Goal: Transaction & Acquisition: Purchase product/service

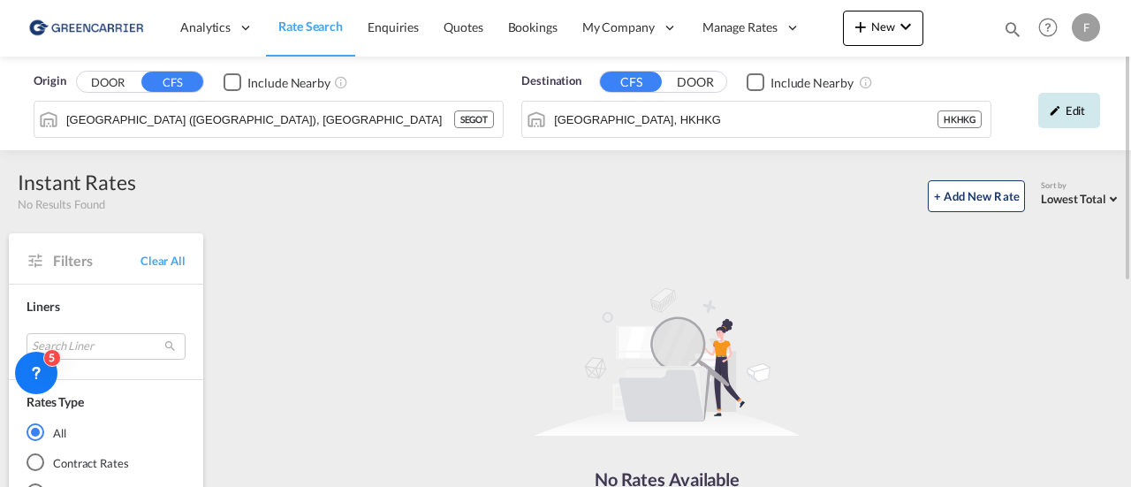
click at [1064, 110] on div "Edit" at bounding box center [1069, 110] width 62 height 35
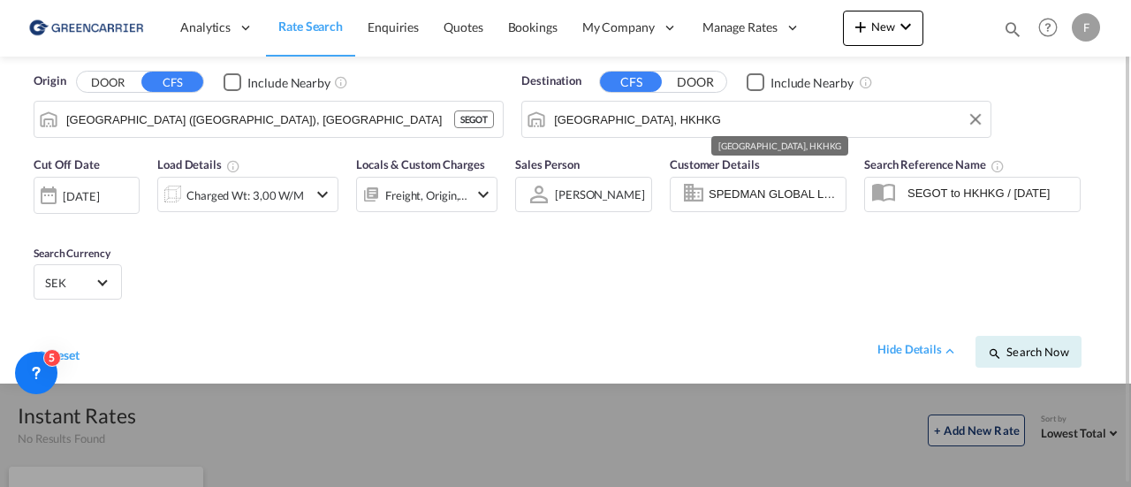
click at [684, 123] on input "[GEOGRAPHIC_DATA], HKHKG" at bounding box center [768, 119] width 428 height 27
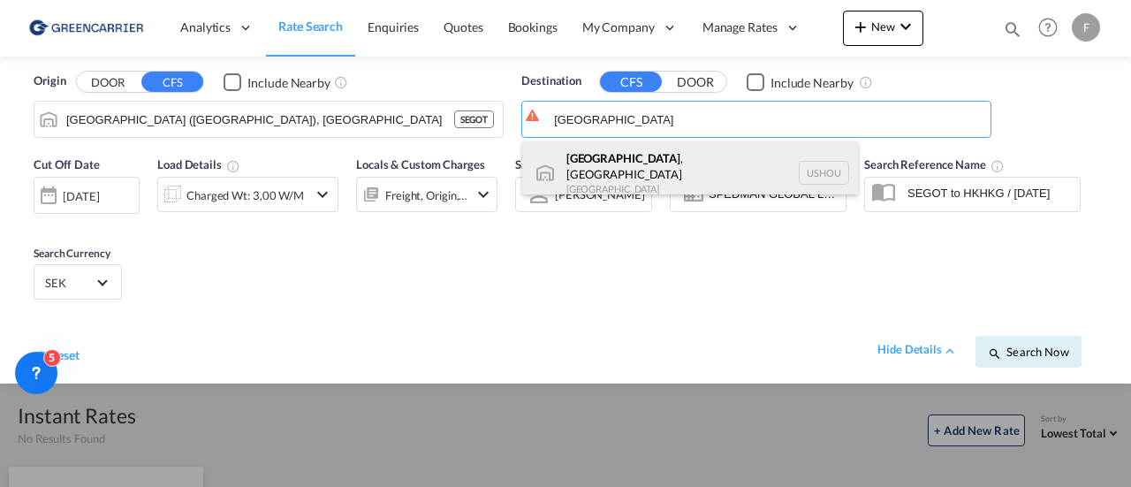
click at [650, 157] on div "[GEOGRAPHIC_DATA] , [GEOGRAPHIC_DATA] [GEOGRAPHIC_DATA] USHOU" at bounding box center [690, 173] width 336 height 64
type input "[GEOGRAPHIC_DATA], [GEOGRAPHIC_DATA], USHOU"
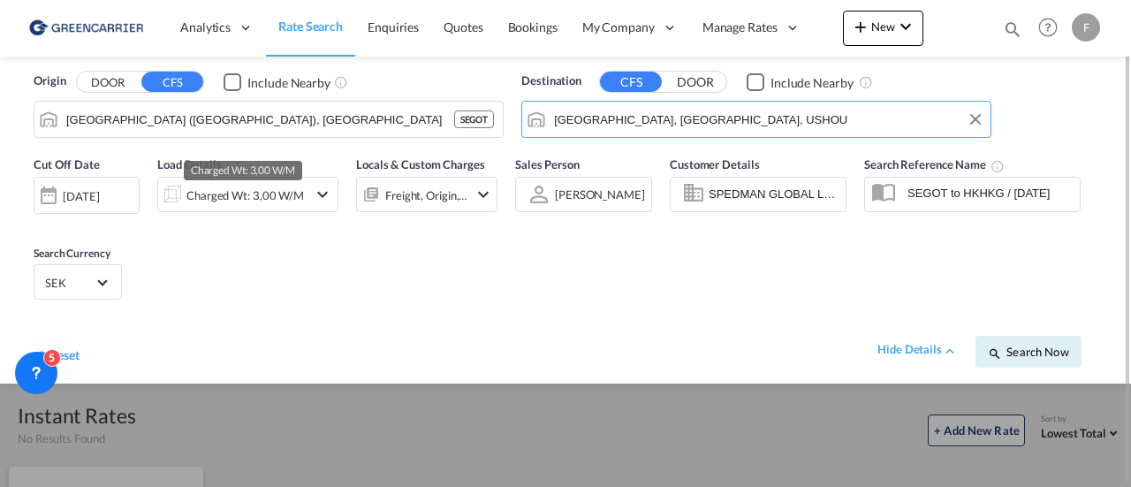
click at [277, 190] on div "Charged Wt: 3,00 W/M" at bounding box center [245, 195] width 118 height 25
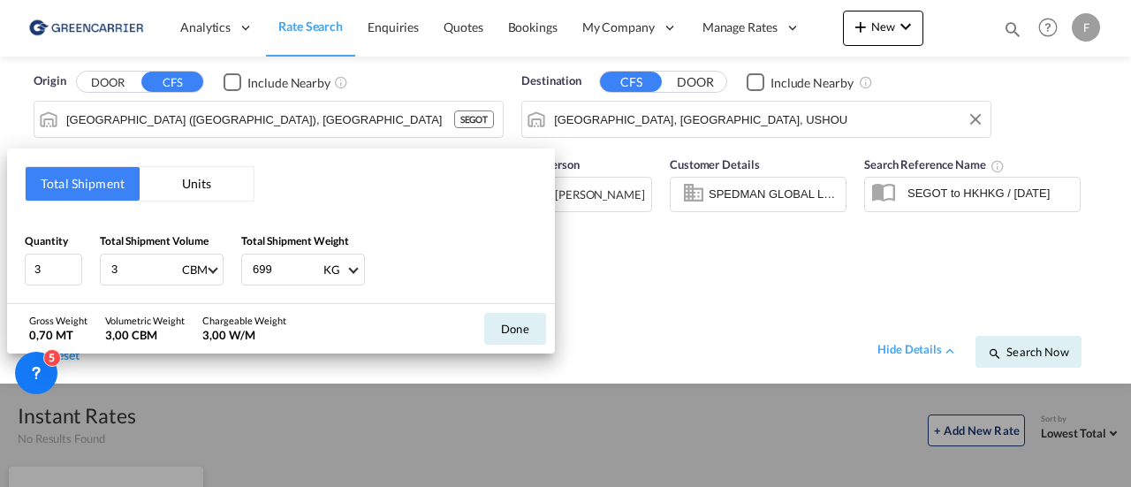
drag, startPoint x: 190, startPoint y: 189, endPoint x: 156, endPoint y: 206, distance: 37.5
click at [191, 189] on button "Units" at bounding box center [197, 184] width 114 height 34
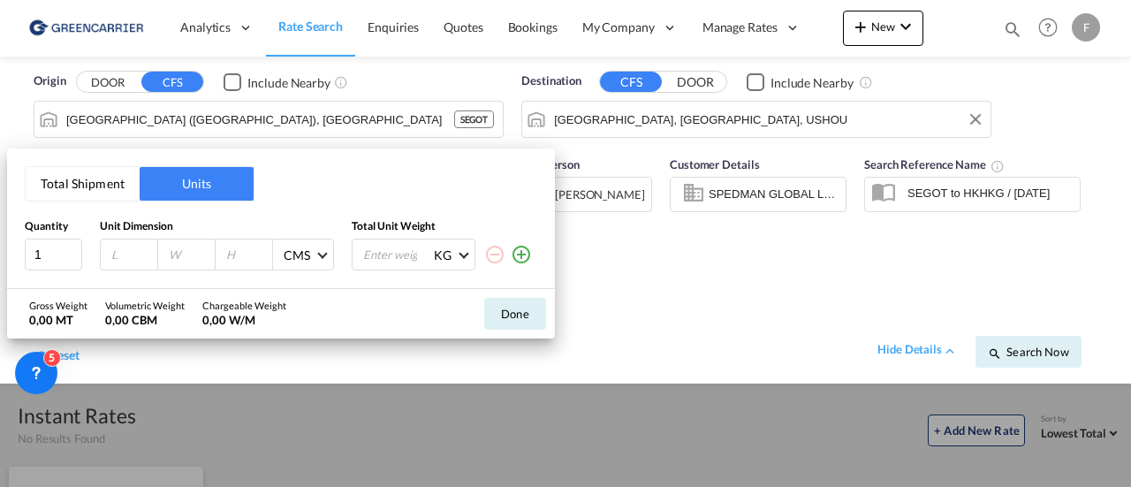
click at [127, 258] on input "number" at bounding box center [134, 255] width 48 height 16
type input "120"
type input "100"
type input "114"
type input "1065"
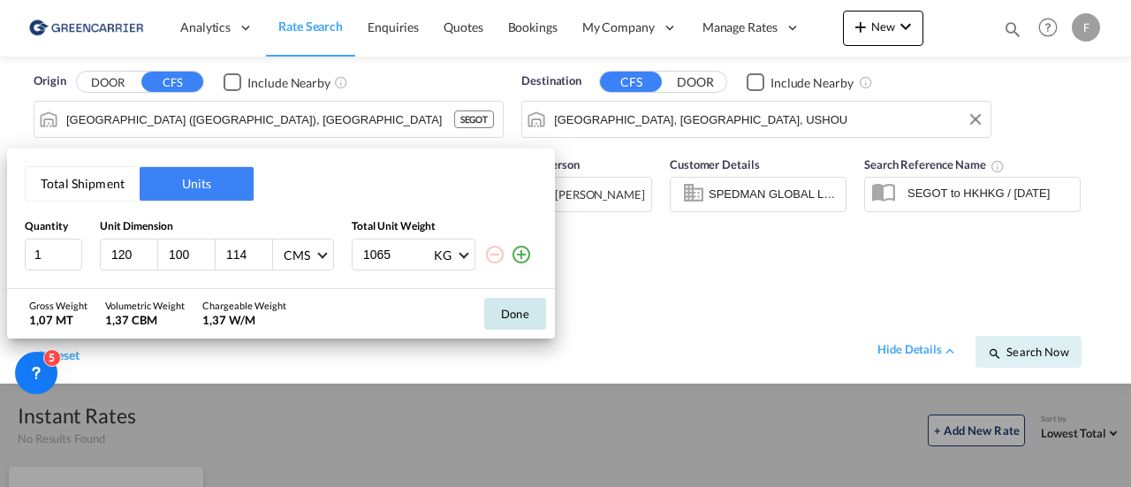
click at [513, 314] on button "Done" at bounding box center [515, 314] width 62 height 32
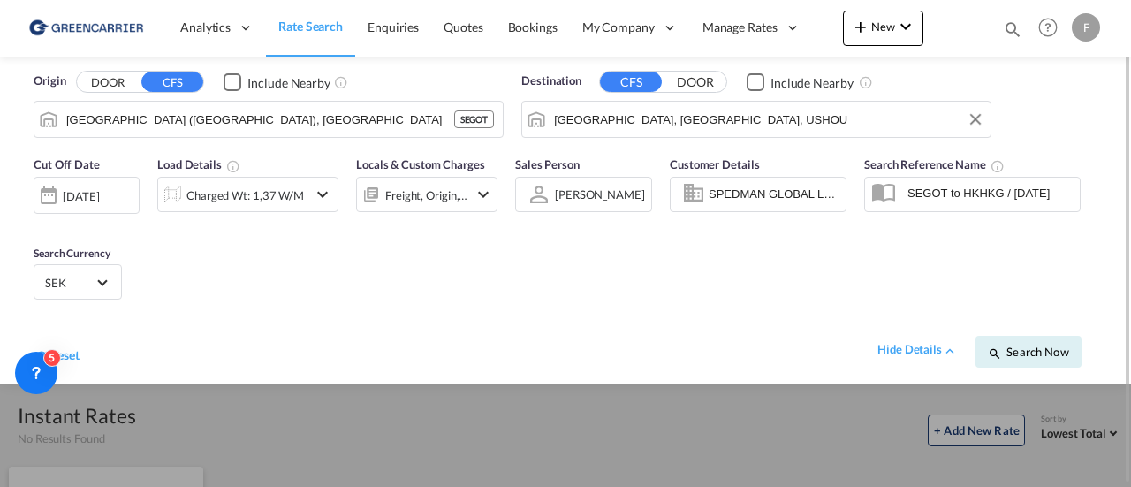
click at [1022, 194] on input "SEGOT to HKHKG / [DATE]" at bounding box center [989, 192] width 181 height 27
drag, startPoint x: 901, startPoint y: 206, endPoint x: 580, endPoint y: 146, distance: 327.2
click at [568, 156] on div "Cut Off Date [DATE] [DATE] Load Details Charged Wt: 1,37 W/M Locals & Custom Ch…" at bounding box center [566, 265] width 1096 height 237
type input "025"
drag, startPoint x: 940, startPoint y: 193, endPoint x: 772, endPoint y: 190, distance: 167.9
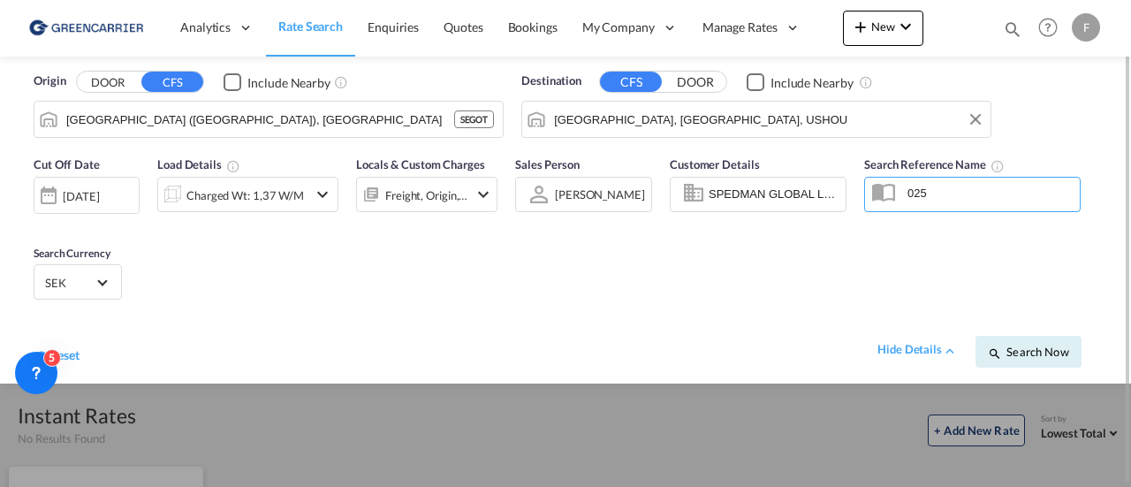
click at [780, 196] on div "Cut Off Date [DATE] [DATE] Load Details Charged Wt: 1,37 W/M Locals & Custom Ch…" at bounding box center [566, 265] width 1096 height 237
click at [765, 192] on input "SPEDMAN GLOBAL LOGISTICS AB, [PERSON_NAME], [PERSON_NAME][EMAIL_ADDRESS][PERSON…" at bounding box center [775, 194] width 132 height 27
click at [831, 190] on button "Clear Input" at bounding box center [831, 194] width 27 height 27
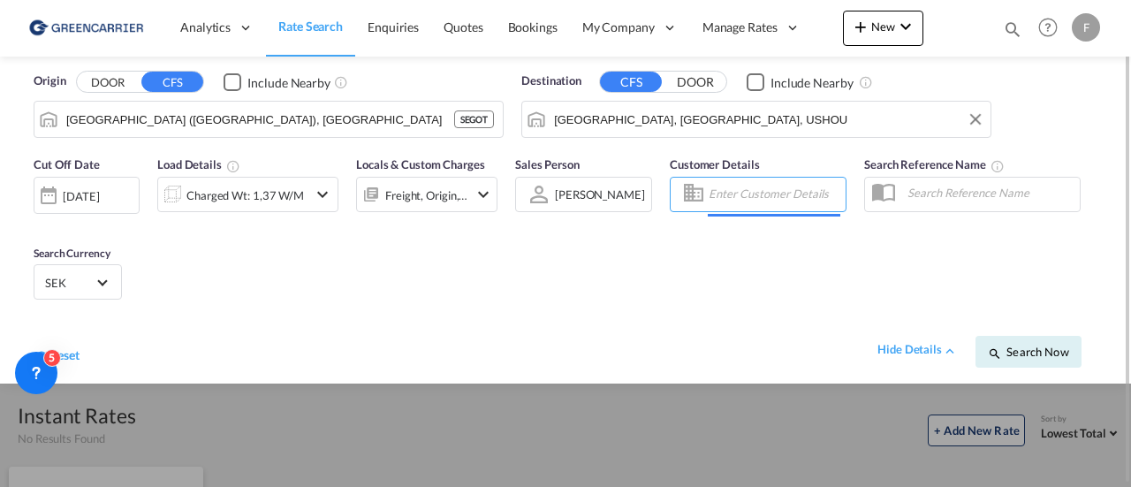
click at [776, 195] on input "Enter Customer Details" at bounding box center [775, 194] width 132 height 27
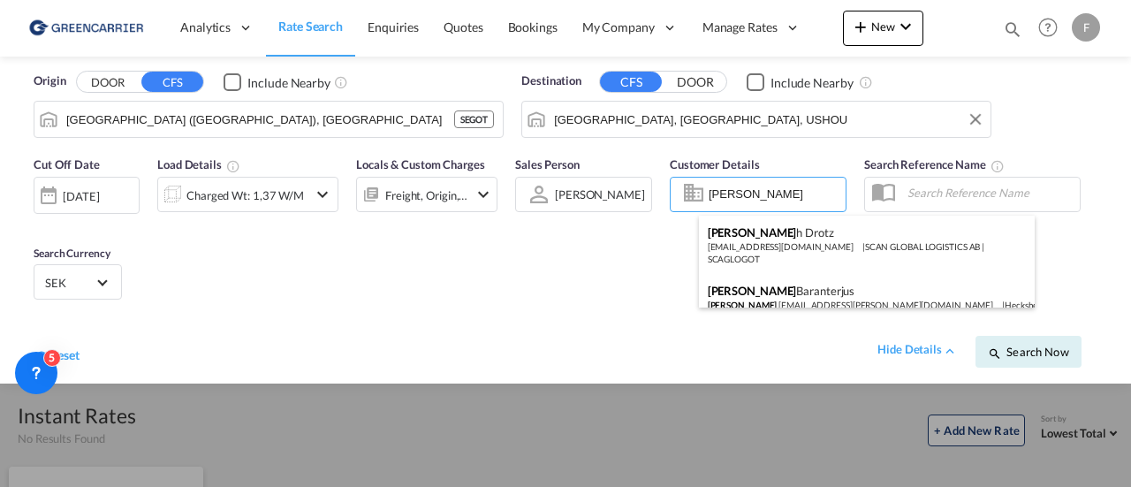
type input "[PERSON_NAME]"
